Goal: Transaction & Acquisition: Purchase product/service

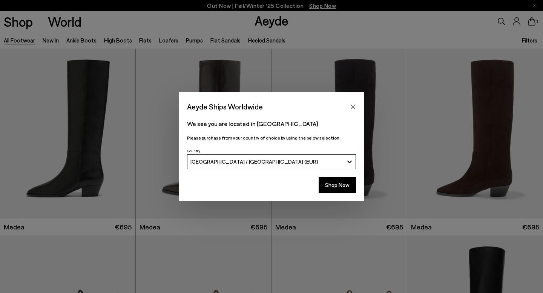
click at [345, 183] on button "Shop Now" at bounding box center [336, 185] width 37 height 16
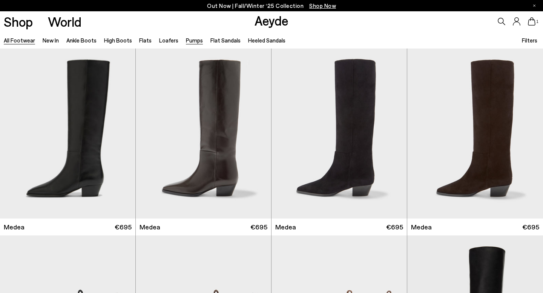
click at [191, 40] on link "Pumps" at bounding box center [194, 40] width 17 height 7
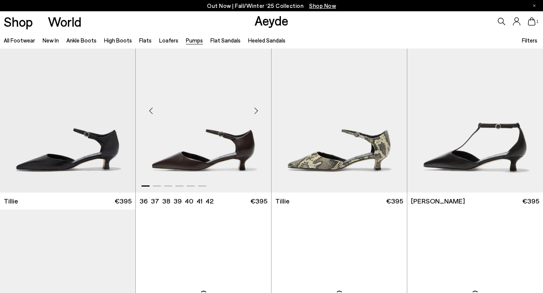
scroll to position [360, 0]
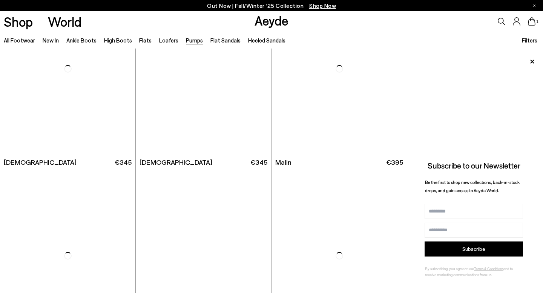
scroll to position [1303, 0]
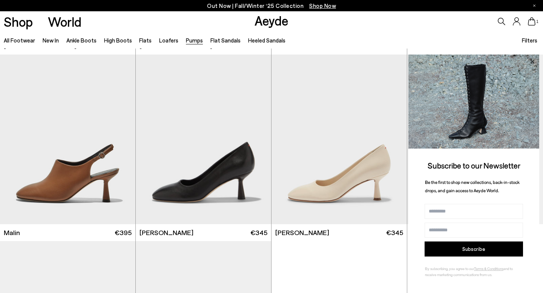
scroll to position [1464, 0]
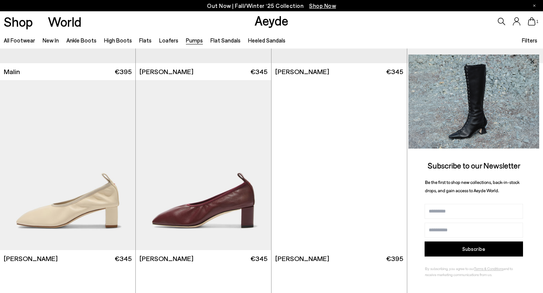
click at [533, 61] on icon at bounding box center [532, 62] width 10 height 10
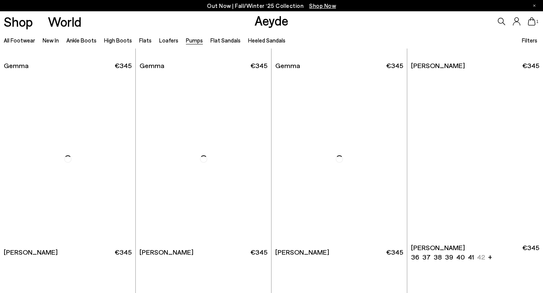
scroll to position [2408, 0]
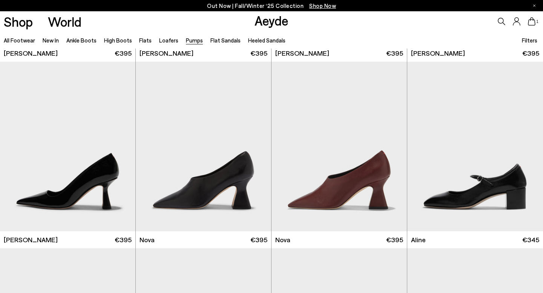
scroll to position [3396, 0]
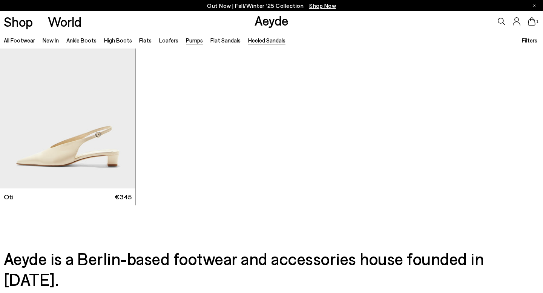
click at [254, 39] on link "Heeled Sandals" at bounding box center [266, 40] width 37 height 7
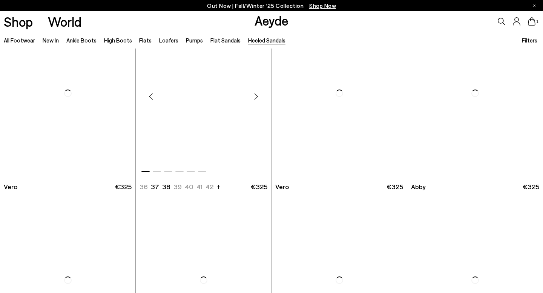
scroll to position [228, 0]
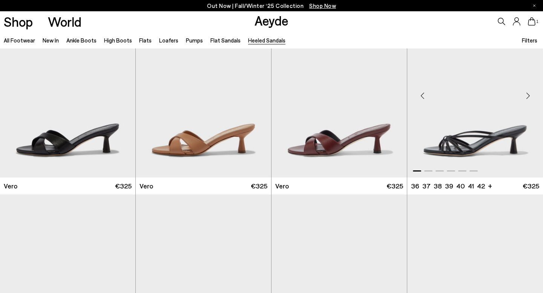
click at [524, 96] on div "Next slide" at bounding box center [527, 95] width 23 height 23
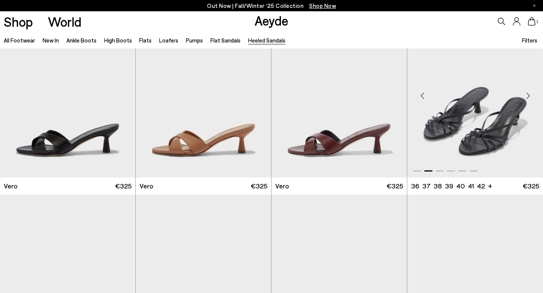
click at [524, 96] on div "Next slide" at bounding box center [527, 95] width 23 height 23
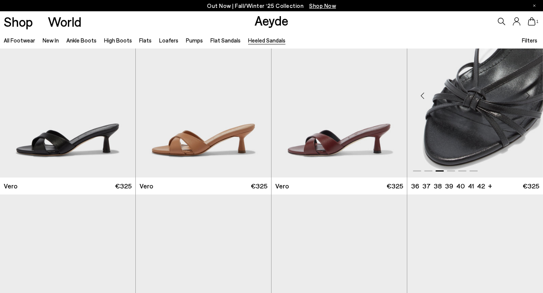
click at [524, 96] on div "Next slide" at bounding box center [527, 95] width 23 height 23
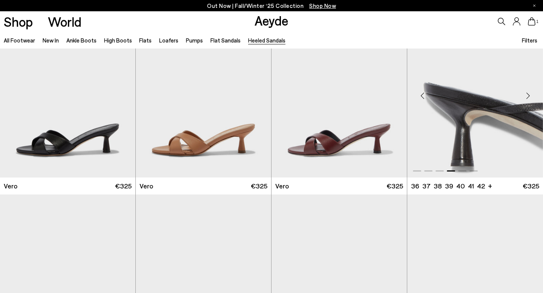
click at [524, 96] on div "Next slide" at bounding box center [527, 95] width 23 height 23
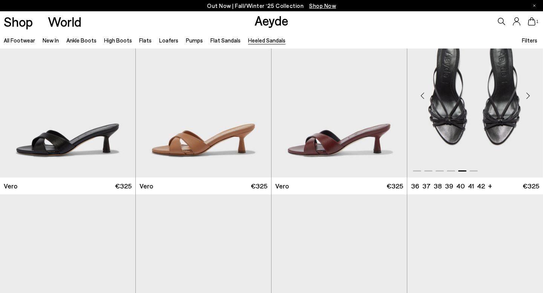
click at [524, 96] on div "Next slide" at bounding box center [527, 95] width 23 height 23
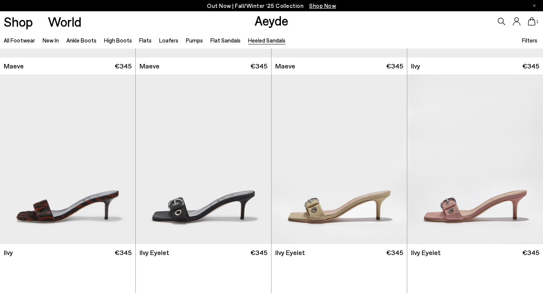
scroll to position [1332, 0]
